Goal: Task Accomplishment & Management: Complete application form

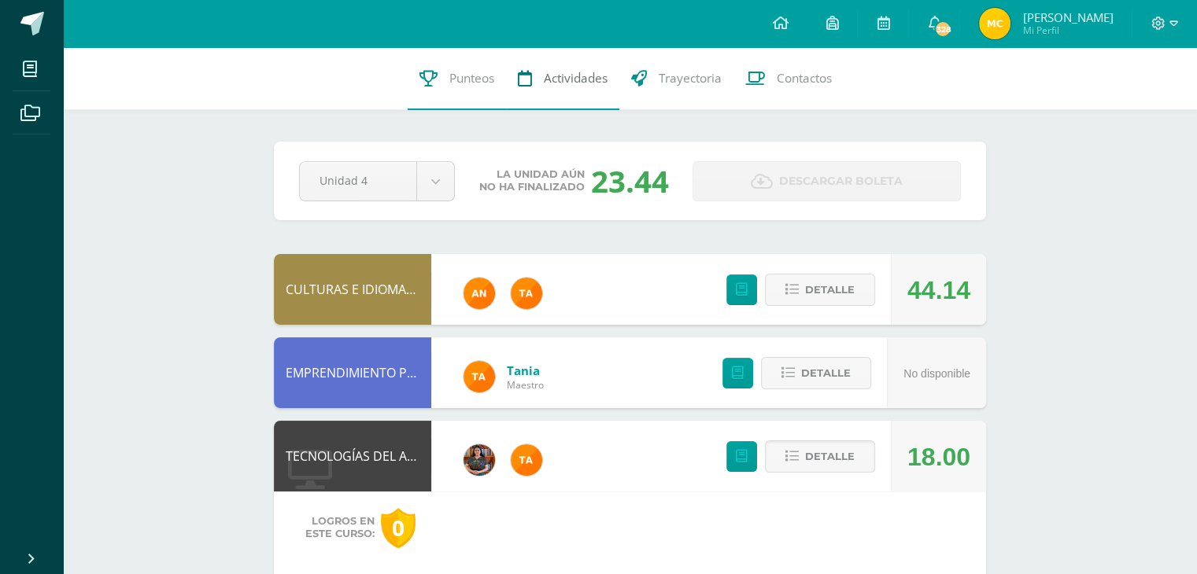
click at [544, 68] on link "Actividades" at bounding box center [562, 78] width 113 height 63
click at [542, 68] on link "Actividades" at bounding box center [562, 78] width 113 height 63
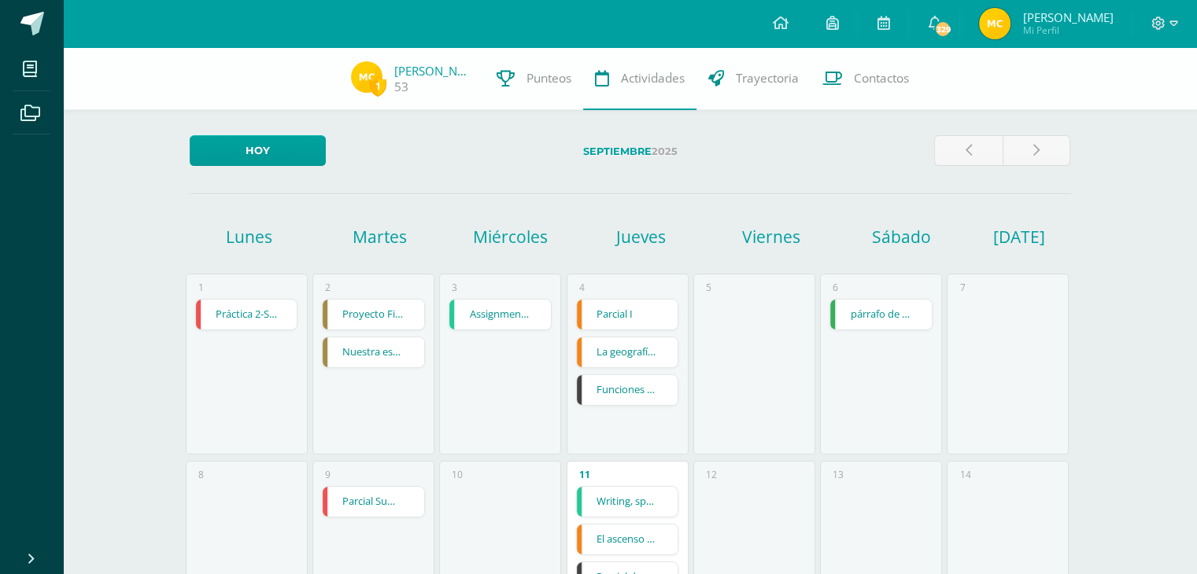
click at [621, 233] on h1 "Jueves" at bounding box center [640, 237] width 126 height 22
click at [616, 228] on h1 "Jueves" at bounding box center [640, 237] width 126 height 22
click at [611, 304] on link "Parcial I" at bounding box center [627, 315] width 101 height 30
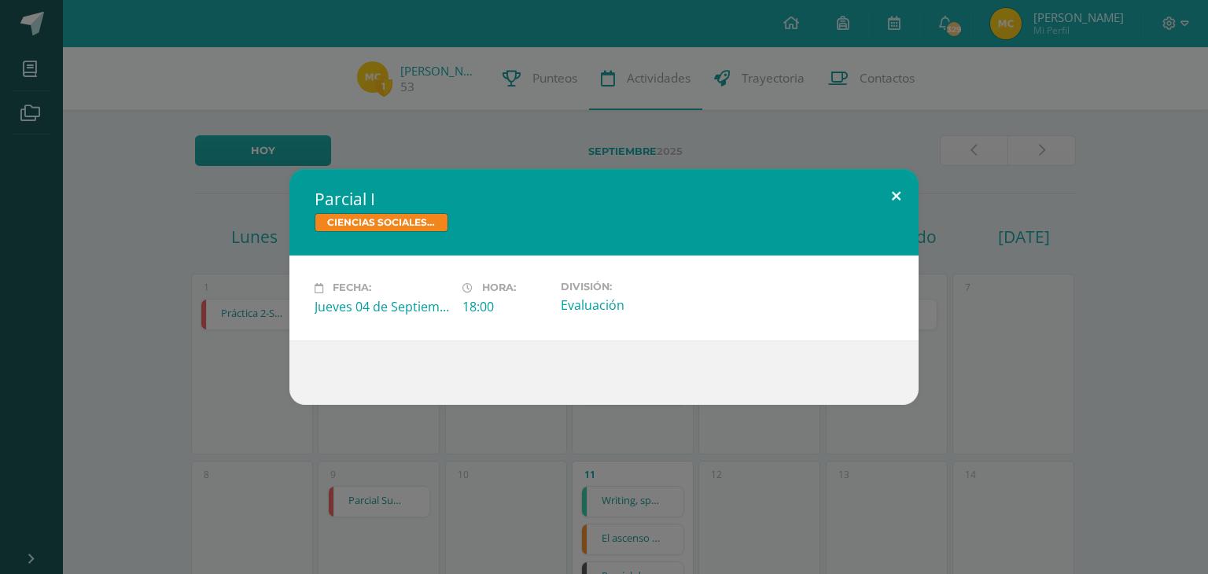
click at [906, 196] on button at bounding box center [896, 195] width 45 height 53
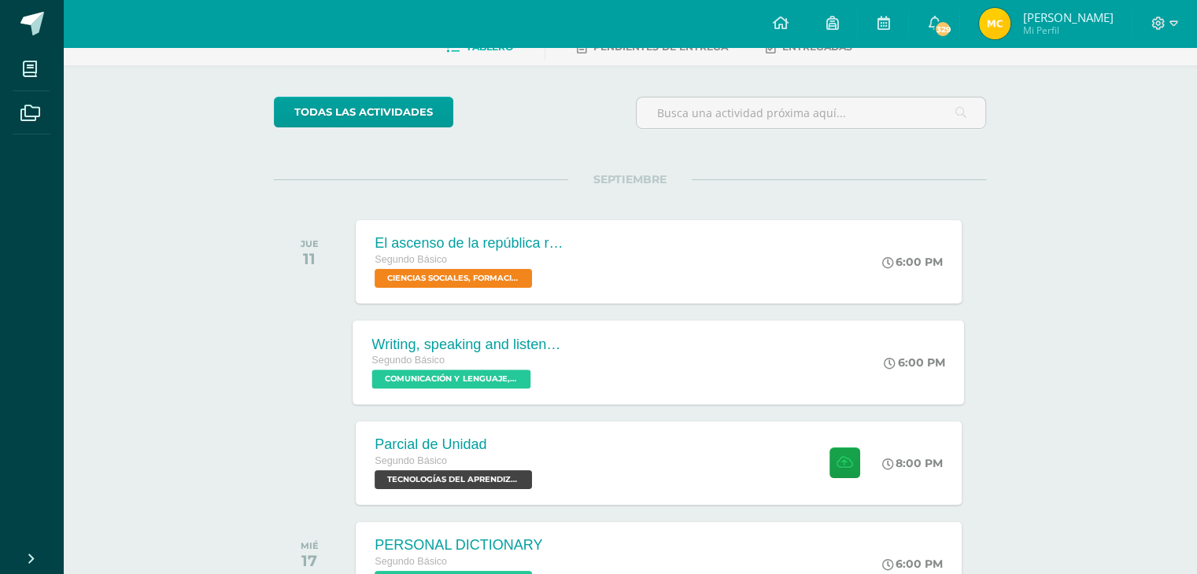
scroll to position [91, 0]
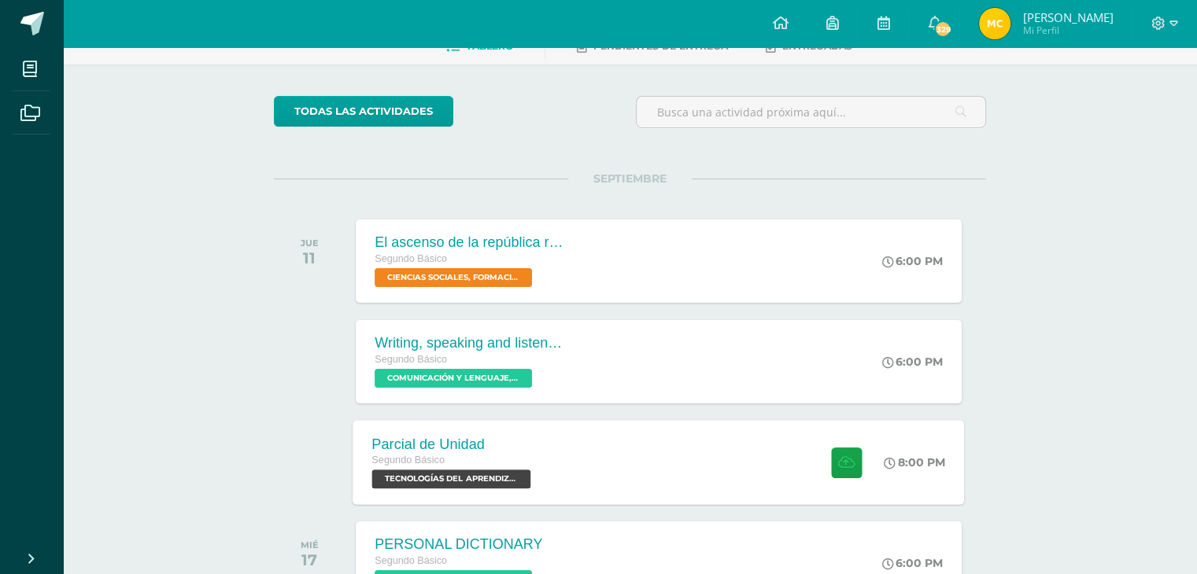
click at [469, 484] on span "TECNOLOGÍAS DEL APRENDIZAJE Y LA COMUNICACIÓN 'Sección B'" at bounding box center [451, 479] width 159 height 19
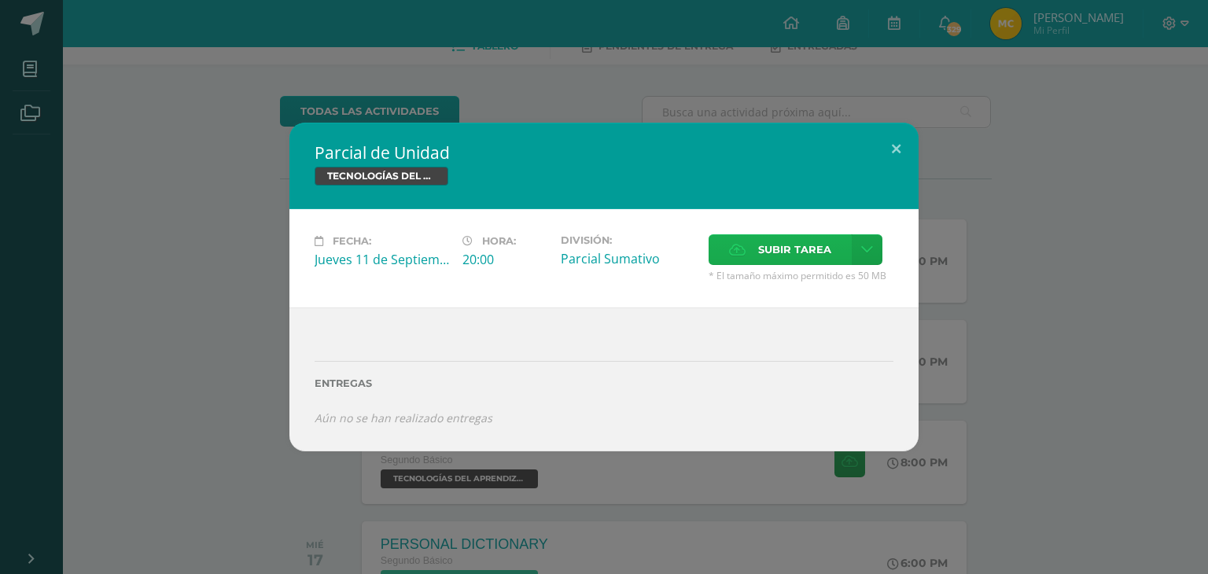
click at [747, 251] on label "Subir tarea" at bounding box center [780, 249] width 143 height 31
click at [0, 0] on input "Subir tarea" at bounding box center [0, 0] width 0 height 0
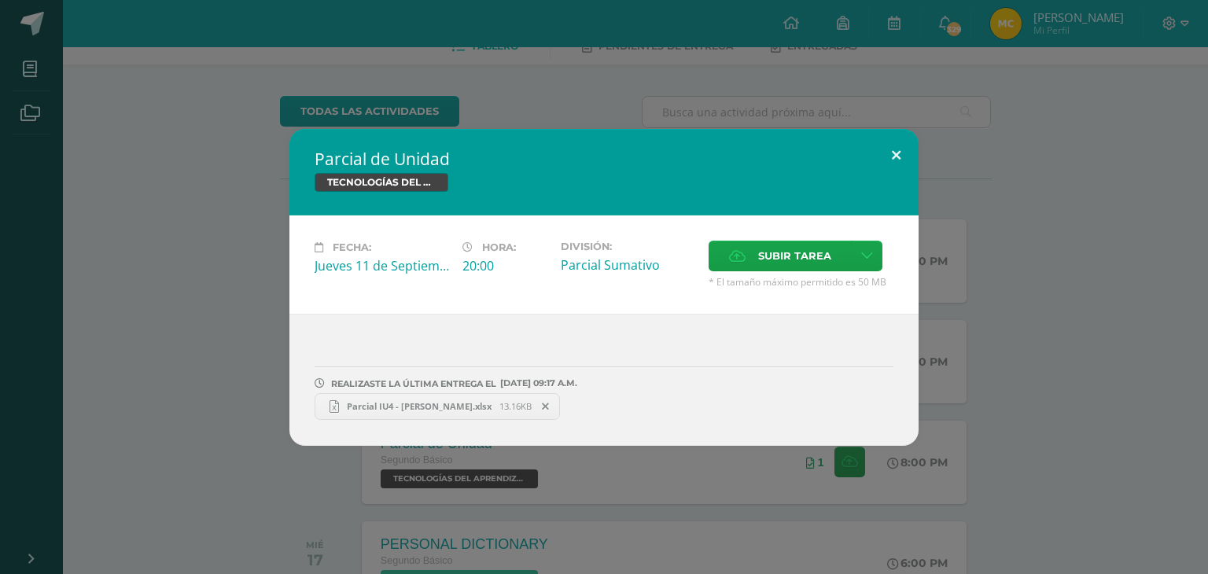
click at [896, 158] on button at bounding box center [896, 155] width 45 height 53
